Goal: Task Accomplishment & Management: Use online tool/utility

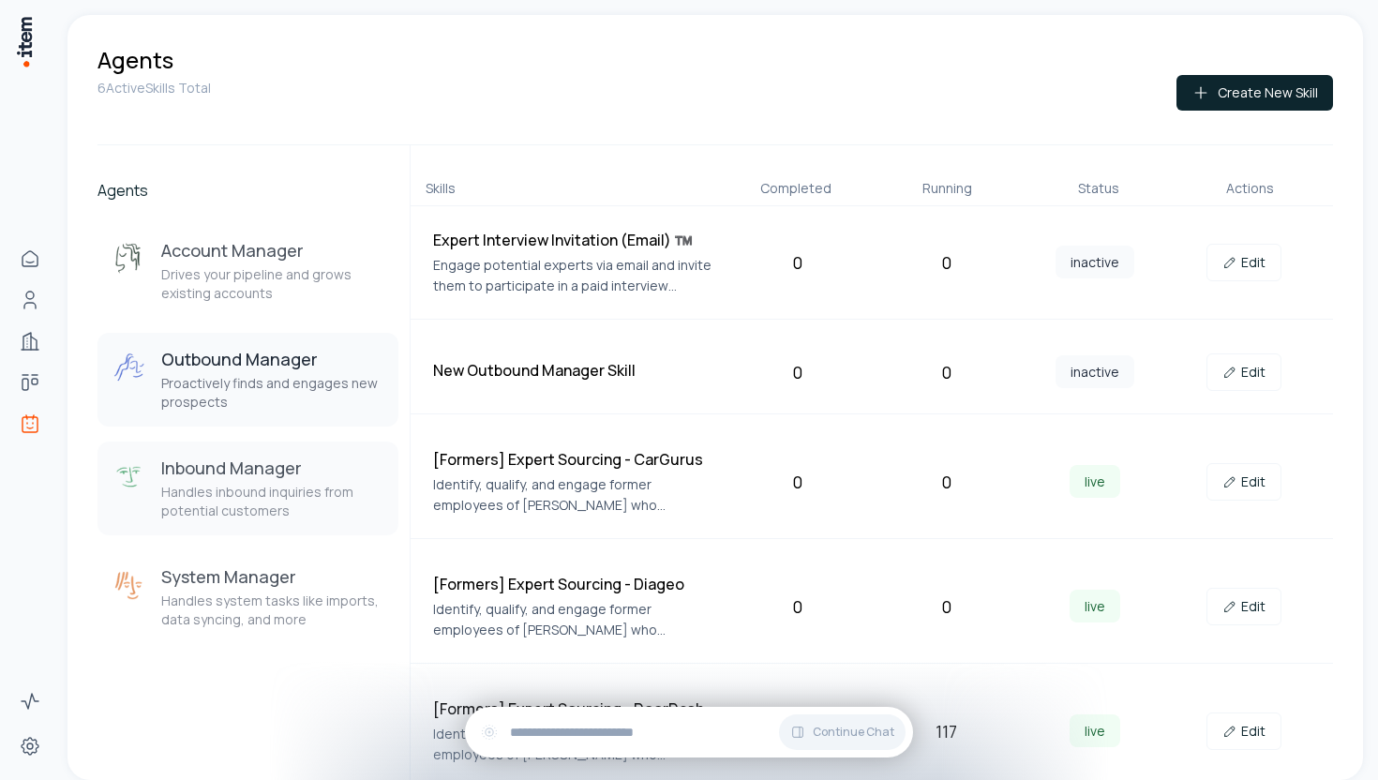
click at [308, 471] on h3 "Inbound Manager" at bounding box center [272, 468] width 222 height 22
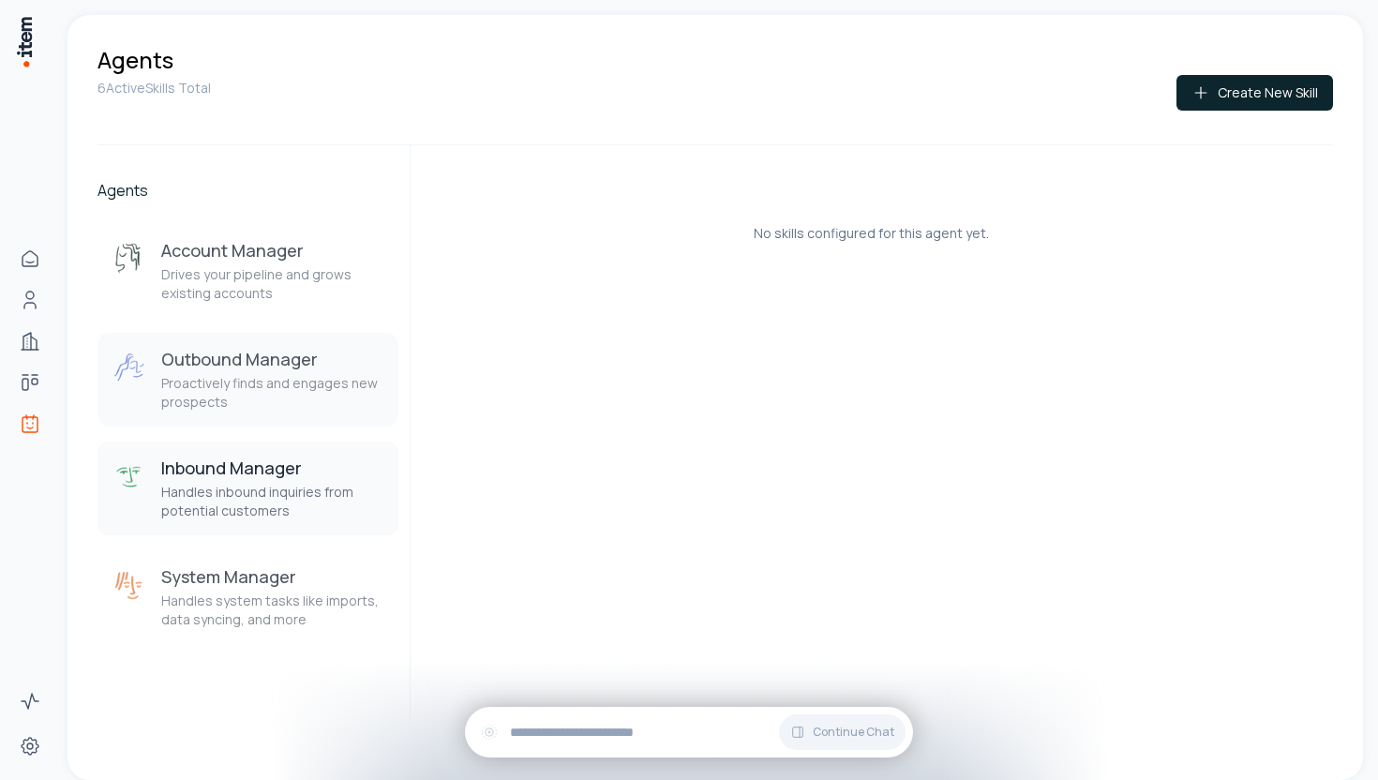
click at [263, 400] on p "Proactively finds and engages new prospects" at bounding box center [272, 392] width 222 height 37
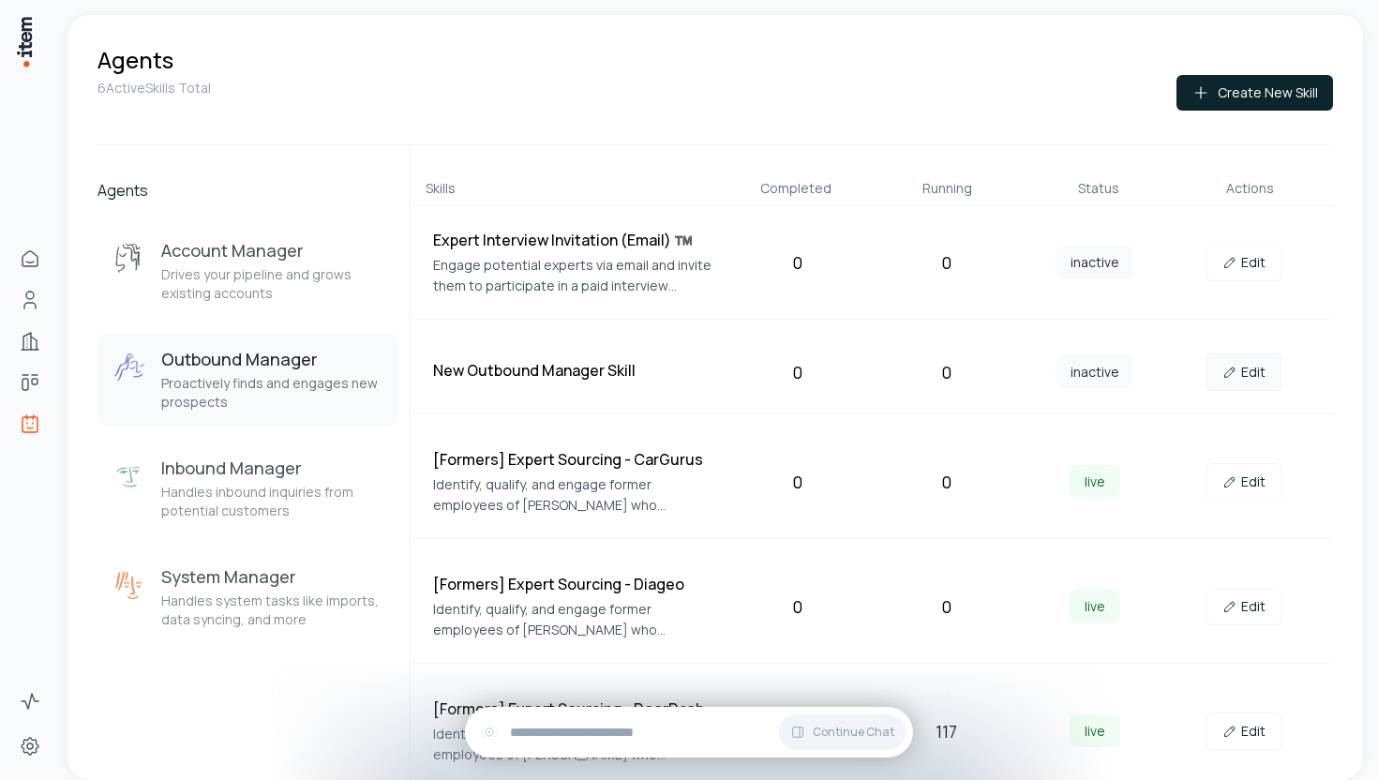
click at [1222, 365] on icon at bounding box center [1229, 372] width 15 height 15
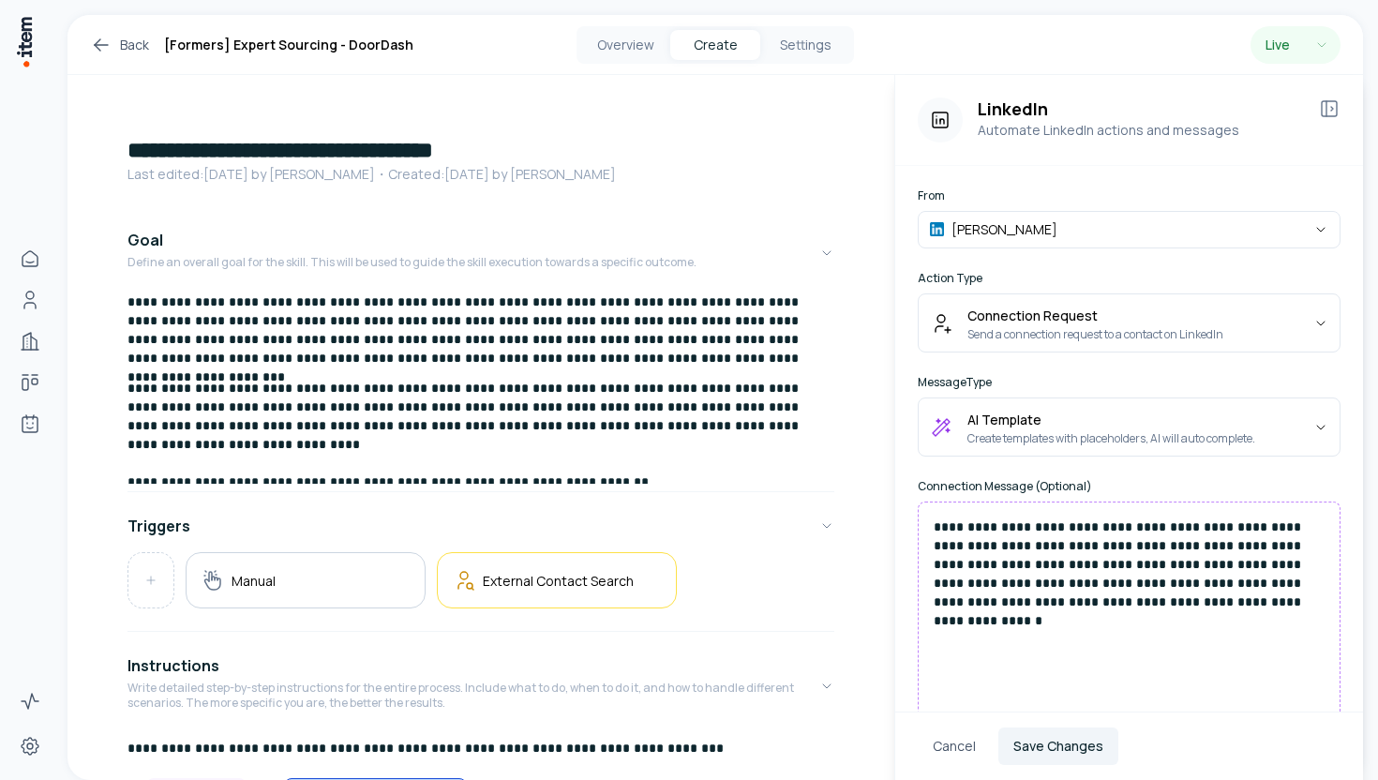
scroll to position [363, 0]
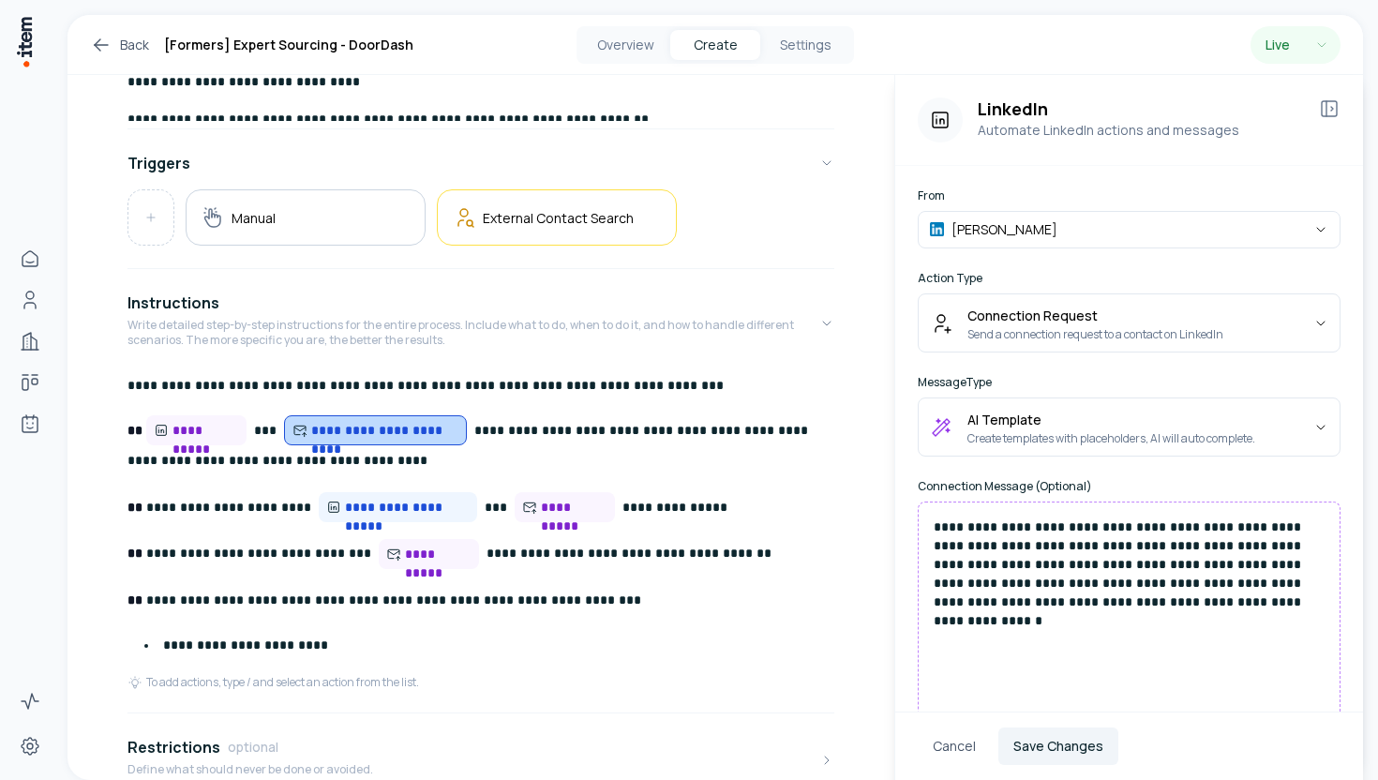
click at [135, 37] on link "Back" at bounding box center [119, 45] width 59 height 22
